Goal: Task Accomplishment & Management: Manage account settings

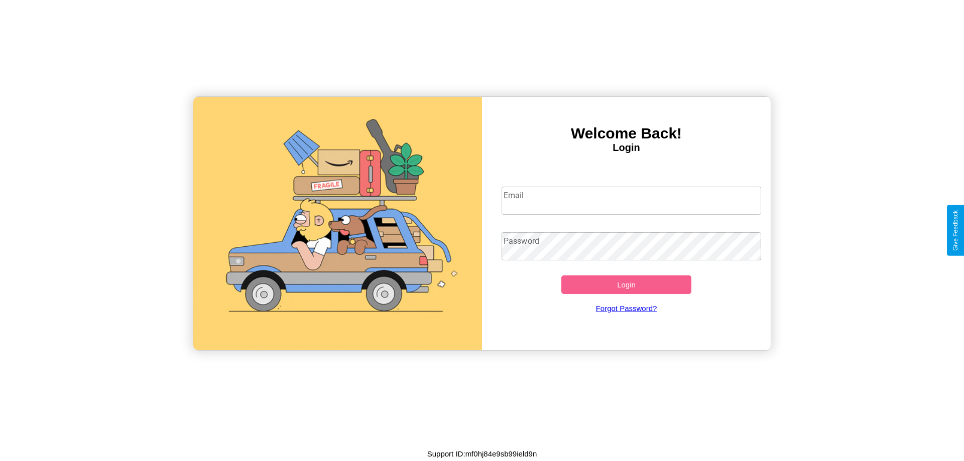
click at [631, 200] on input "Email" at bounding box center [632, 201] width 260 height 28
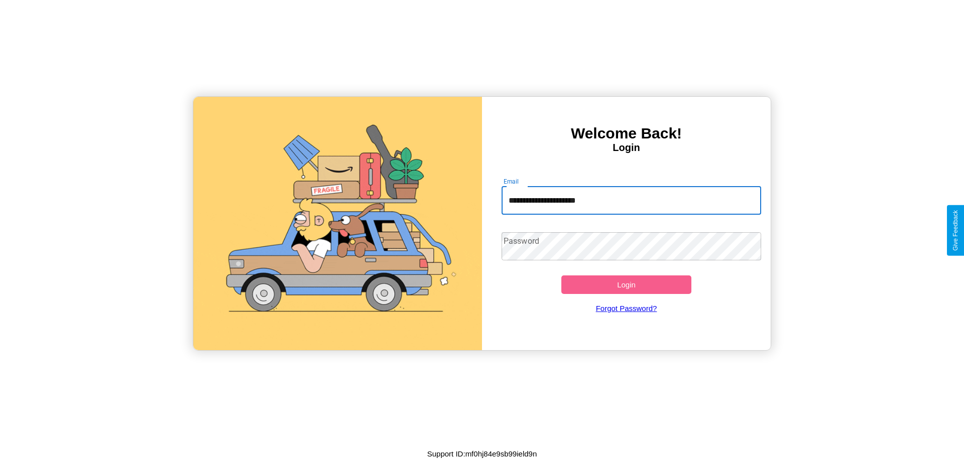
type input "**********"
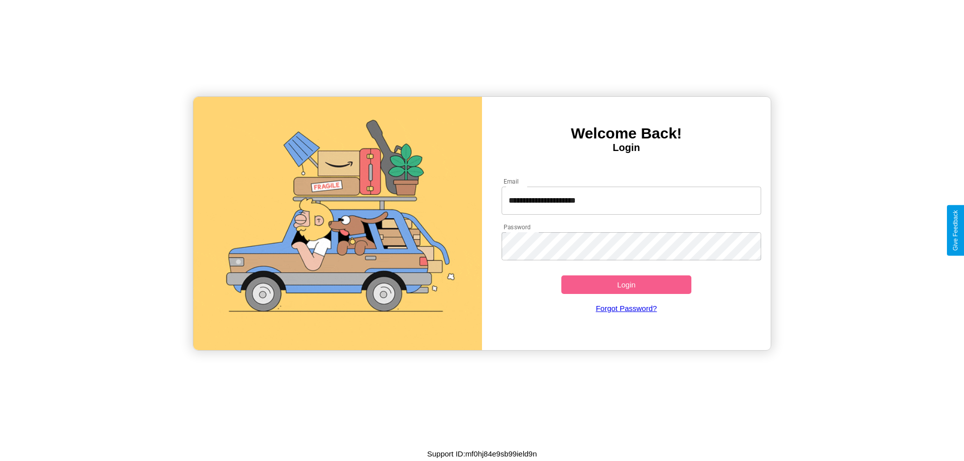
click at [626, 285] on button "Login" at bounding box center [626, 285] width 130 height 19
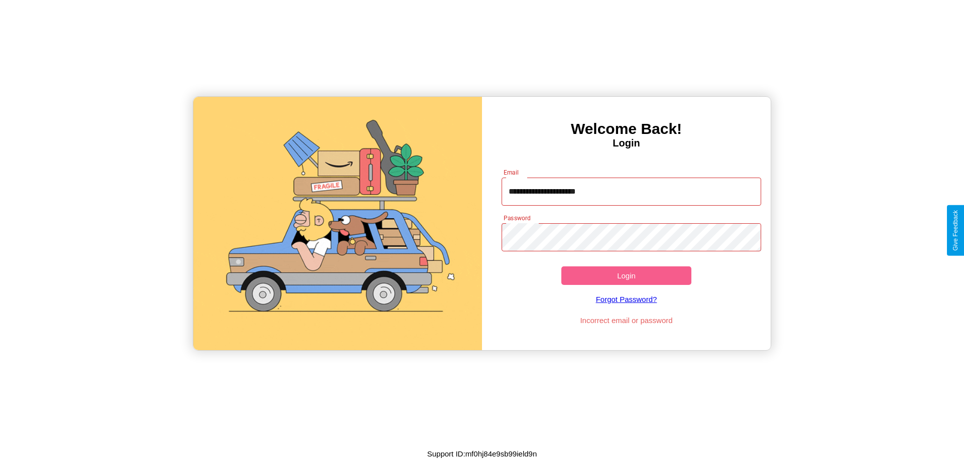
click at [626, 276] on button "Login" at bounding box center [626, 276] width 130 height 19
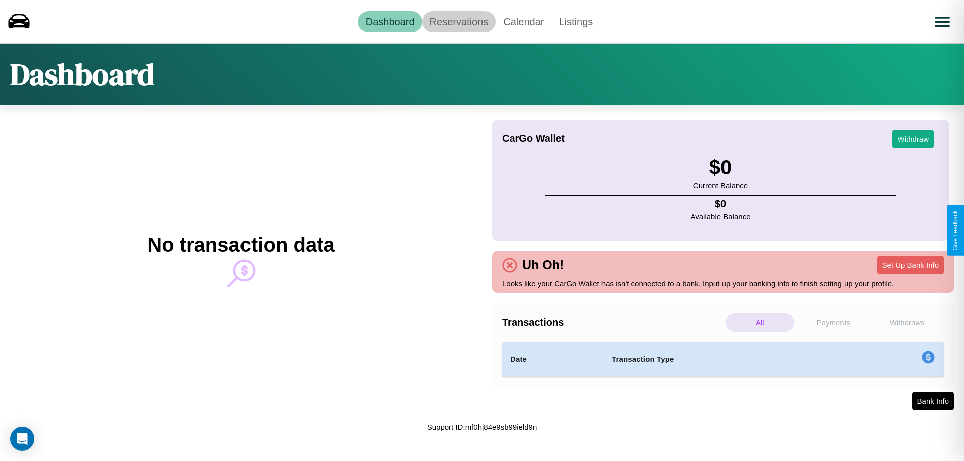
click at [458, 21] on link "Reservations" at bounding box center [459, 21] width 74 height 21
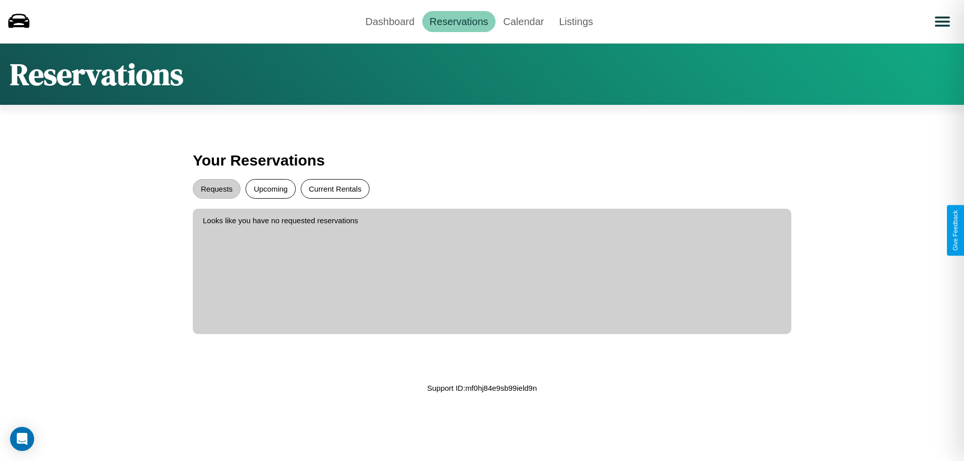
click at [335, 189] on button "Current Rentals" at bounding box center [335, 189] width 69 height 20
click at [216, 189] on button "Requests" at bounding box center [217, 189] width 48 height 20
click at [523, 21] on link "Calendar" at bounding box center [524, 21] width 56 height 21
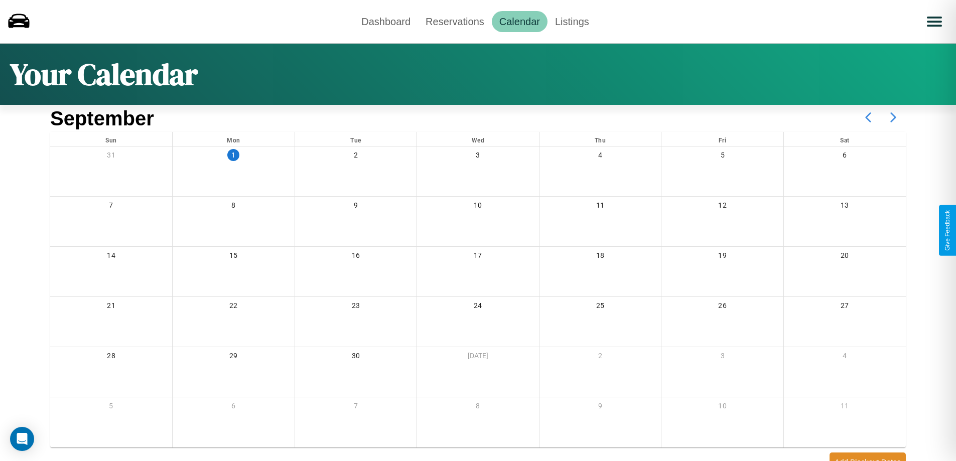
click at [894, 117] on icon at bounding box center [893, 117] width 25 height 25
click at [386, 21] on link "Dashboard" at bounding box center [386, 21] width 64 height 21
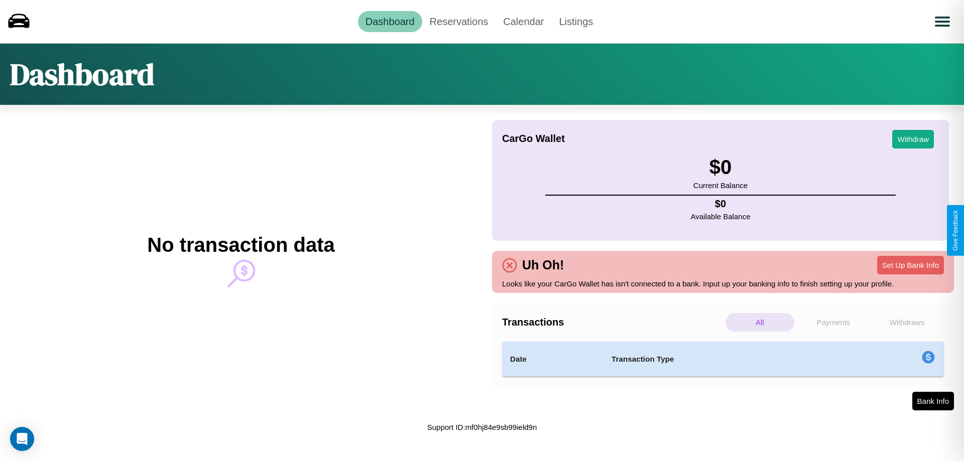
click at [833, 322] on p "Payments" at bounding box center [833, 322] width 69 height 19
click at [907, 322] on p "Withdraws" at bounding box center [907, 322] width 69 height 19
click at [833, 322] on p "Payments" at bounding box center [833, 322] width 69 height 19
click at [907, 322] on p "Withdraws" at bounding box center [907, 322] width 69 height 19
